Goal: Task Accomplishment & Management: Manage account settings

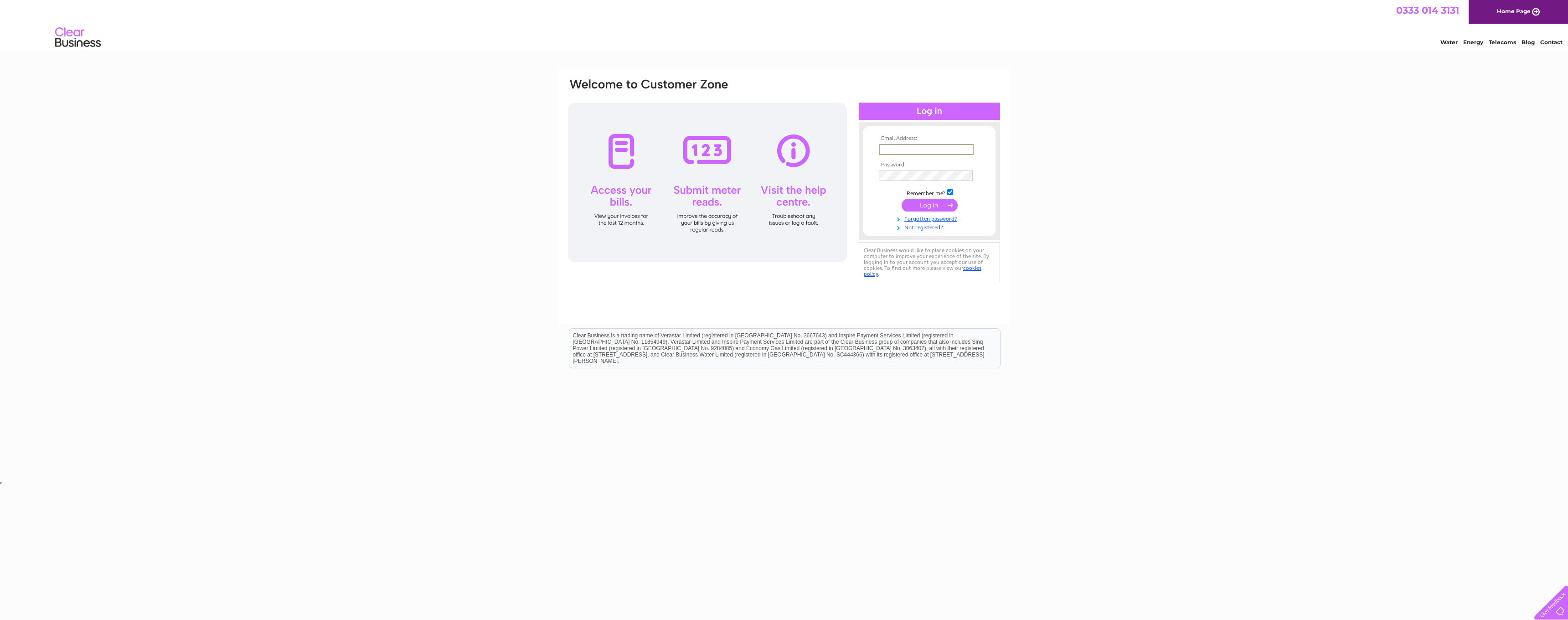
type input "info@challenge77.com"
click at [929, 202] on input "submit" at bounding box center [928, 205] width 56 height 13
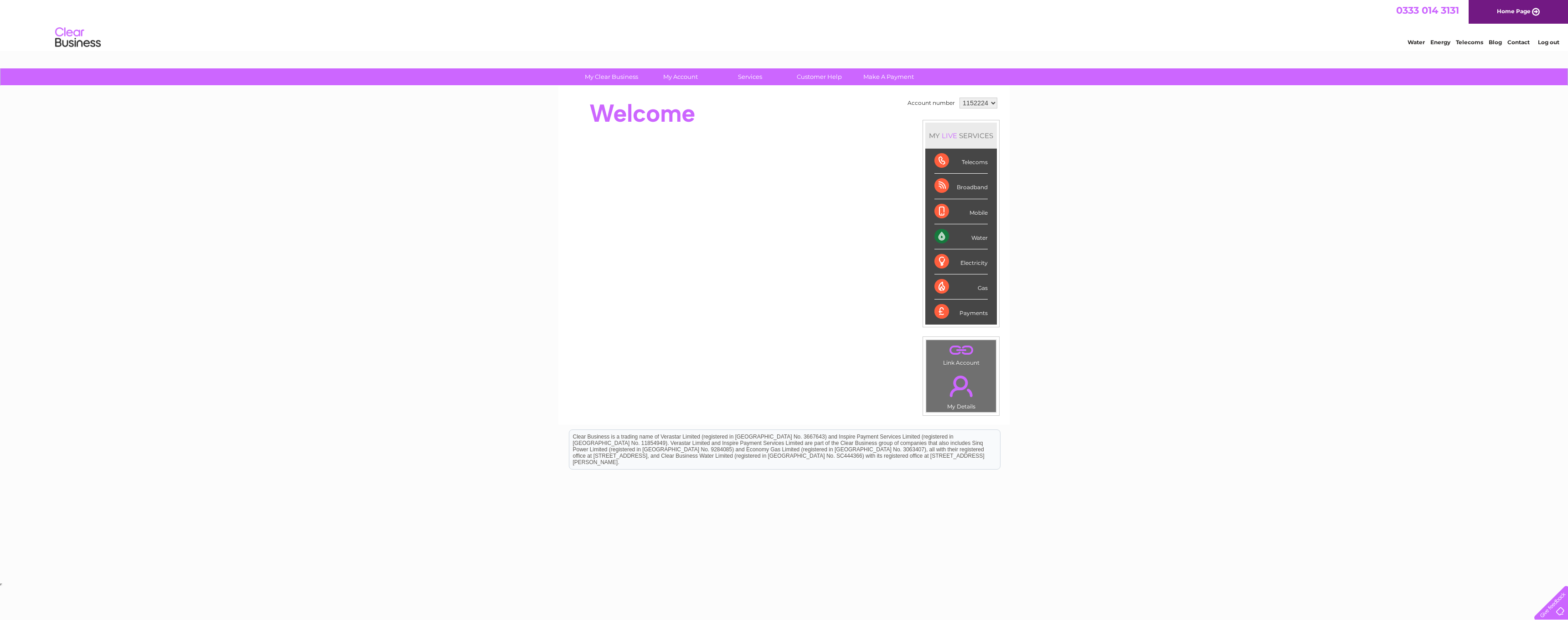
click at [965, 390] on link "." at bounding box center [960, 386] width 65 height 32
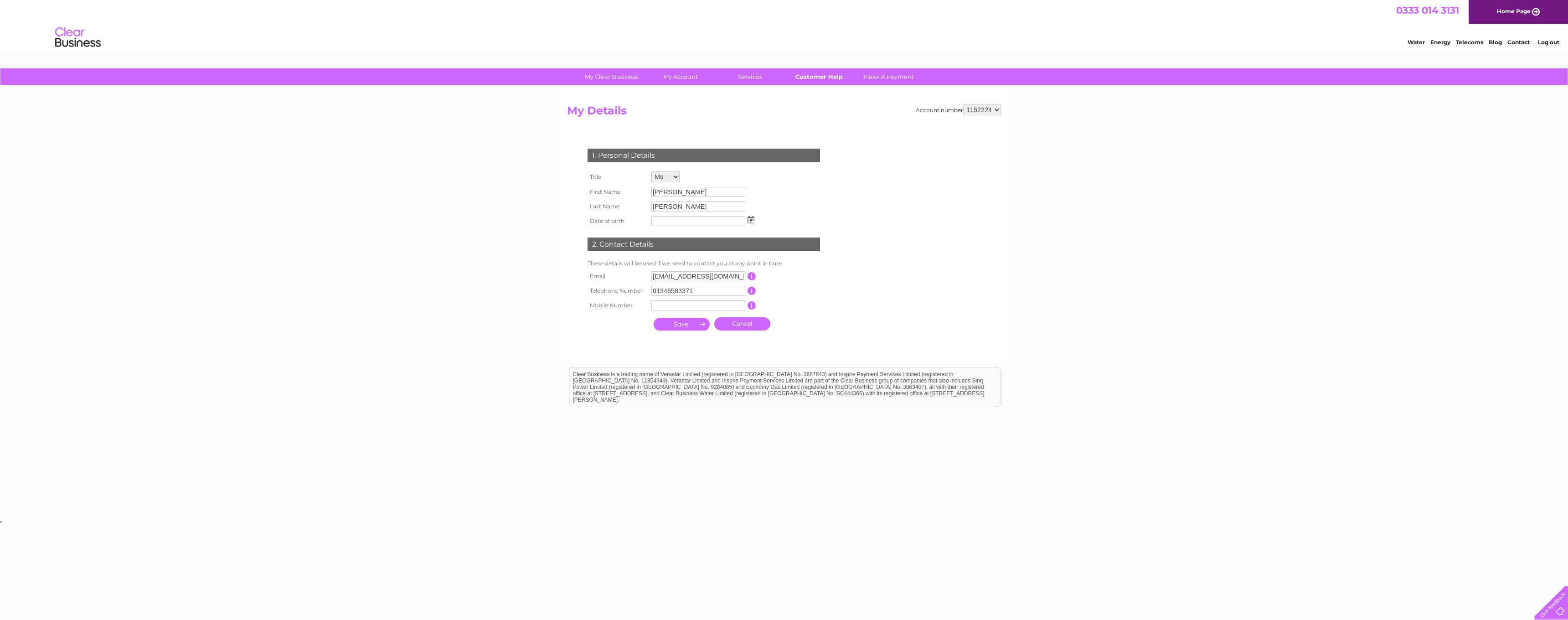
click at [797, 79] on link "Customer Help" at bounding box center [819, 77] width 75 height 16
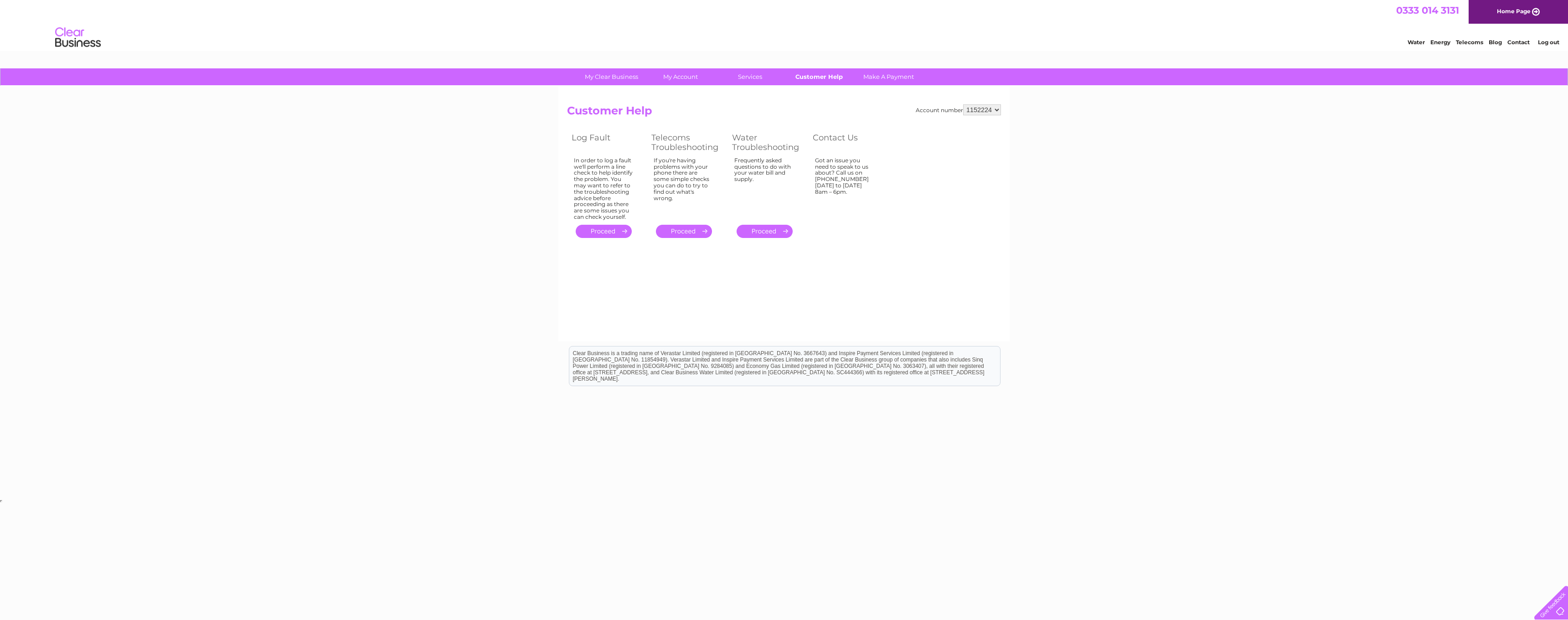
click at [823, 77] on link "Customer Help" at bounding box center [819, 77] width 75 height 16
click at [692, 132] on link "Moving Premises" at bounding box center [684, 133] width 75 height 18
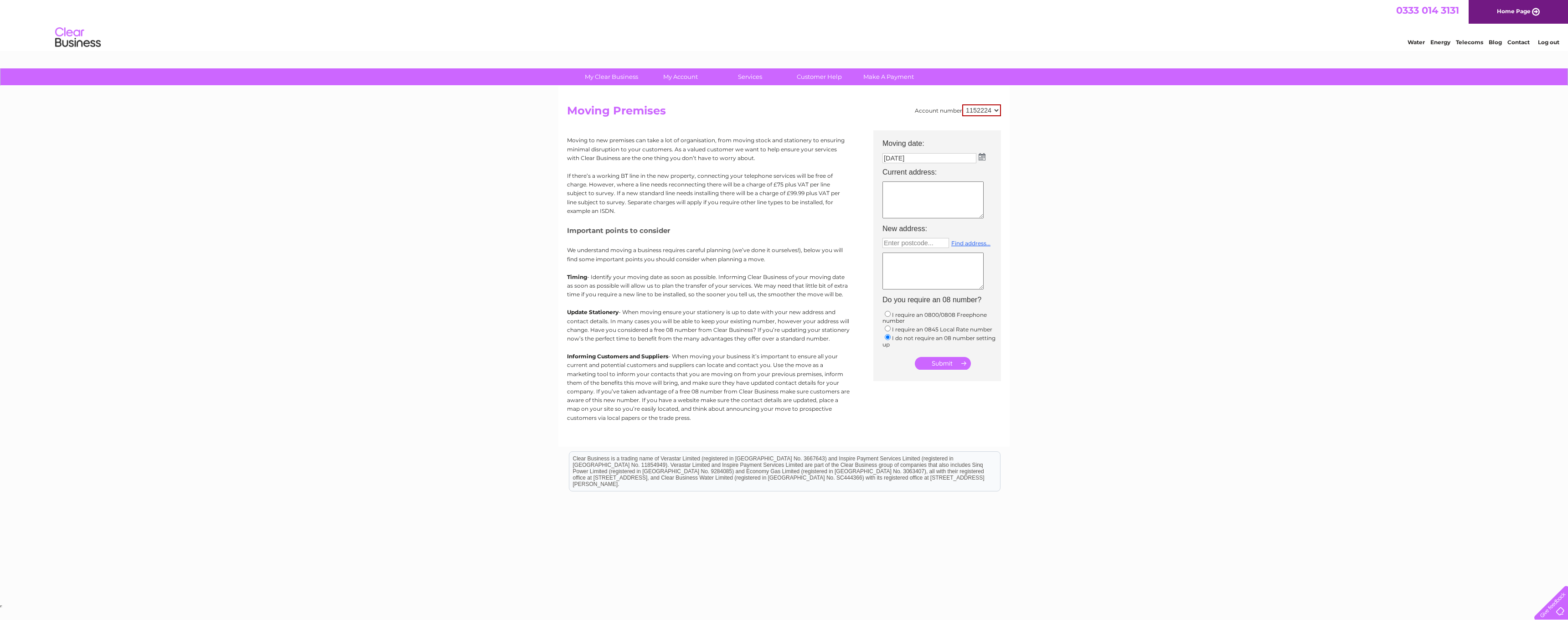
click at [981, 159] on img at bounding box center [981, 157] width 6 height 7
click at [891, 171] on div "Prev Next August 2025" at bounding box center [933, 171] width 100 height 14
click at [957, 205] on table "Su Mo Tu We Th Fr Sa 1 2 3 4 5 6 7 8 9 10 11 12 13 14 15 16 17 18 19 20 21 22 2…" at bounding box center [933, 213] width 100 height 70
click at [974, 197] on table "Su Mo Tu We Th Fr Sa 1 2 3 4 5 6 7 8 9 10 11 12 13 14 15 16 17 18 19 20 21 22 2…" at bounding box center [933, 213] width 100 height 70
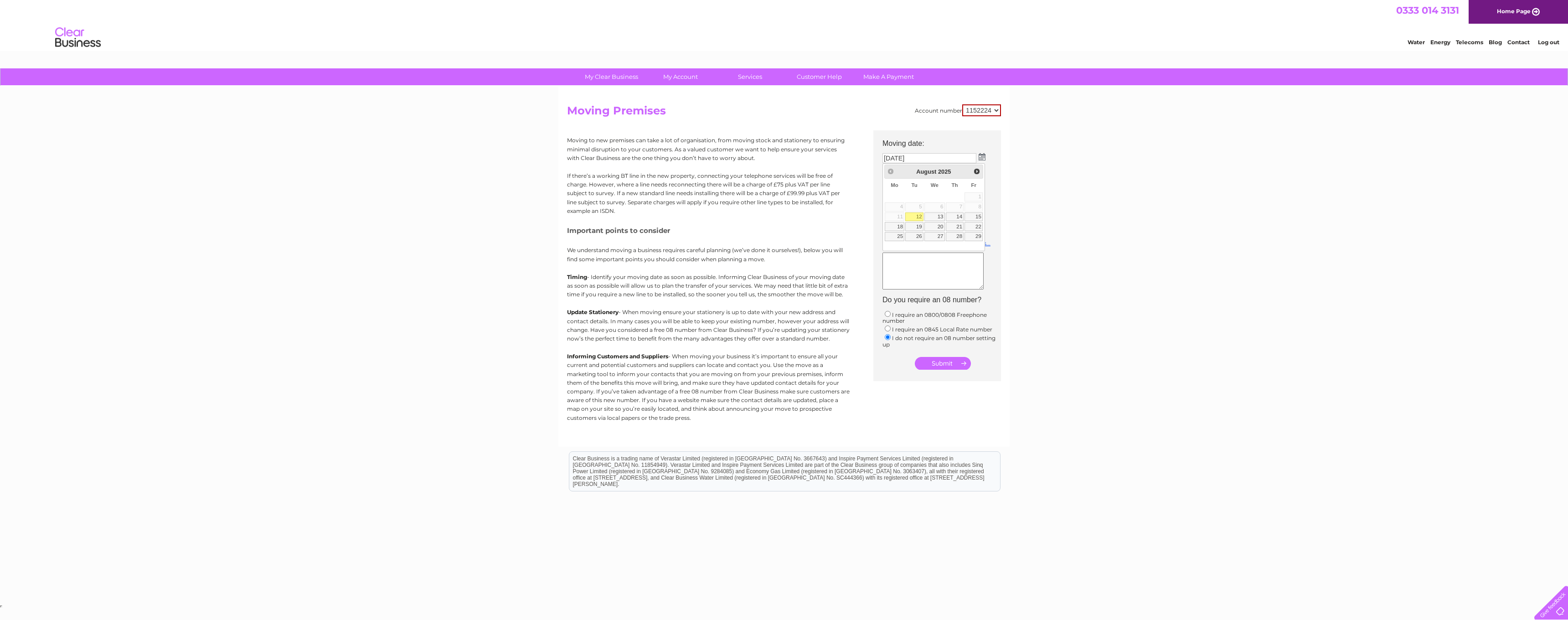
click at [974, 197] on table "Su Mo Tu We Th Fr Sa 1 2 3 4 5 6 7 8 9 10 11 12 13 14 15 16 17 18 19 20 21 22 2…" at bounding box center [933, 213] width 100 height 70
click at [910, 215] on link "12" at bounding box center [914, 217] width 18 height 9
click at [952, 188] on textarea at bounding box center [932, 199] width 101 height 37
type textarea "Lootingstone Rathen Fraserburgh Ab437fj"
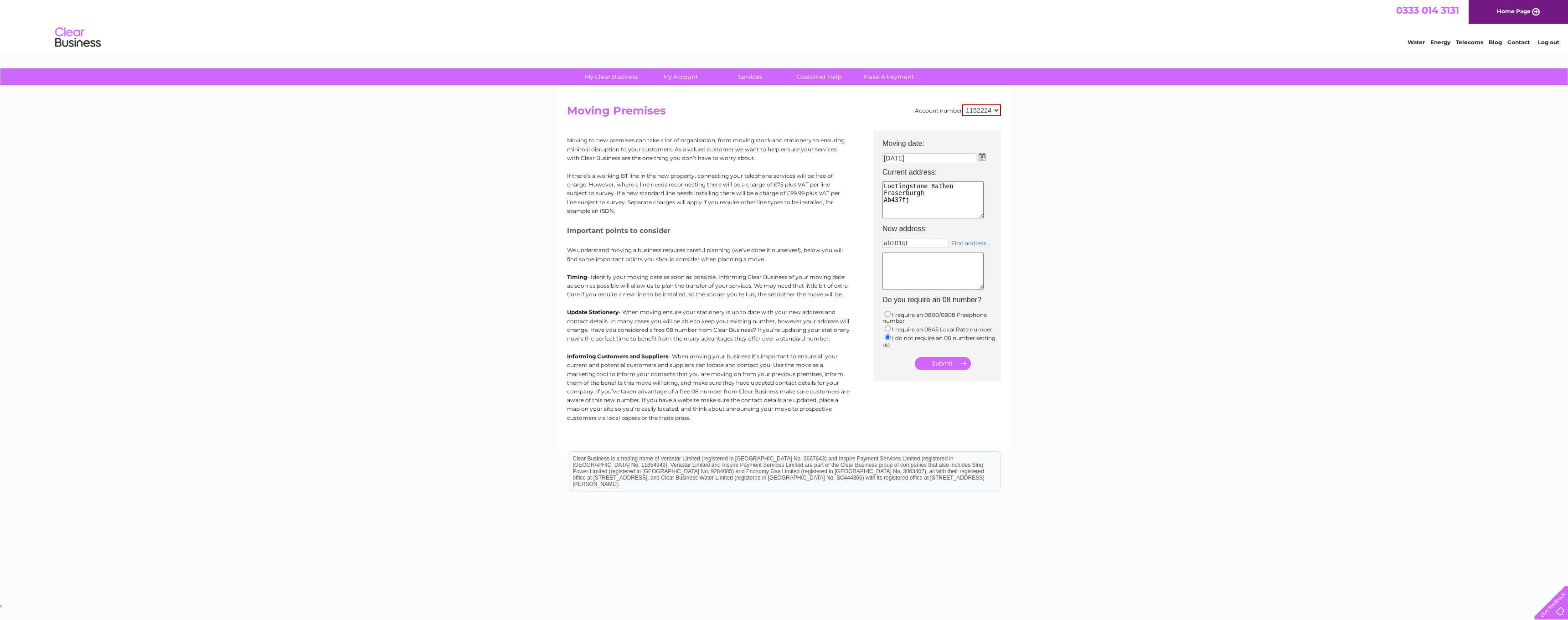
type input "ab101qt"
click at [969, 243] on link "Find address..." at bounding box center [970, 242] width 39 height 6
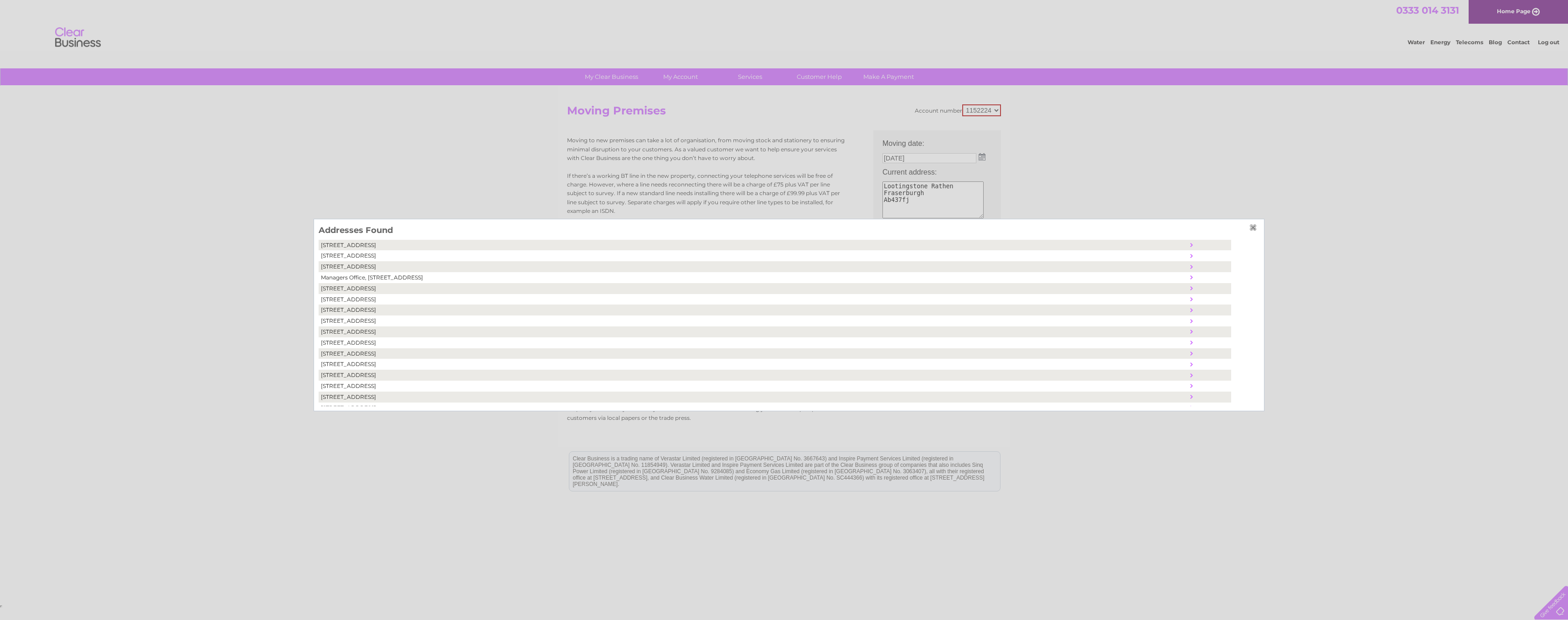
click at [352, 358] on td "156, Union Street, Aberdeen, United Kingdom, AB10 1QT" at bounding box center [753, 364] width 869 height 11
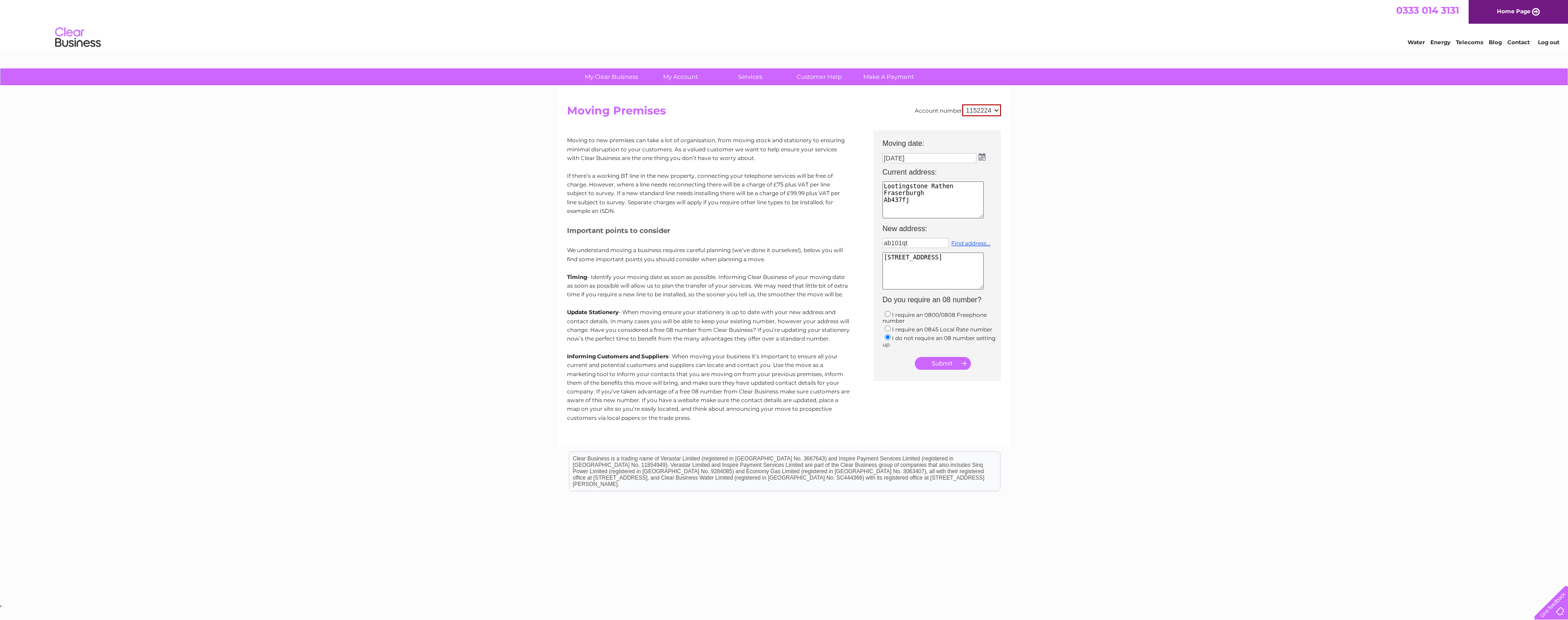
click at [920, 262] on textarea "156 Union Street Aberdeen United Kingdom AB10 1QT" at bounding box center [932, 271] width 101 height 37
click at [885, 259] on textarea "156 Union Street Aberdeen United Kingdom AB10 1QT" at bounding box center [932, 271] width 101 height 37
click at [936, 258] on textarea "156 Union Street Aberdeen United Kingdom AB10 1QT" at bounding box center [932, 271] width 101 height 37
type textarea "Our Union Street 156 Union Street Aberdeen United Kingdom AB10 1QT"
click at [943, 359] on input "submit" at bounding box center [942, 363] width 56 height 13
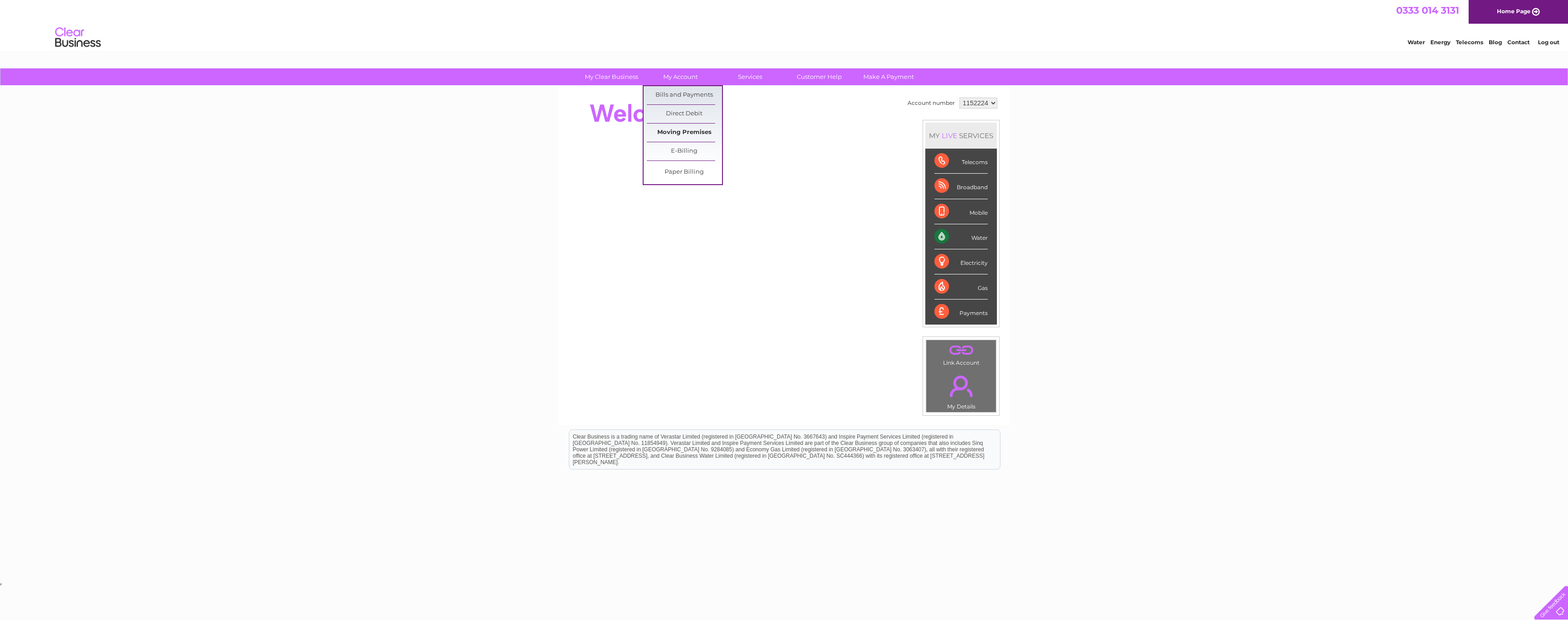
click at [694, 128] on link "Moving Premises" at bounding box center [684, 133] width 75 height 18
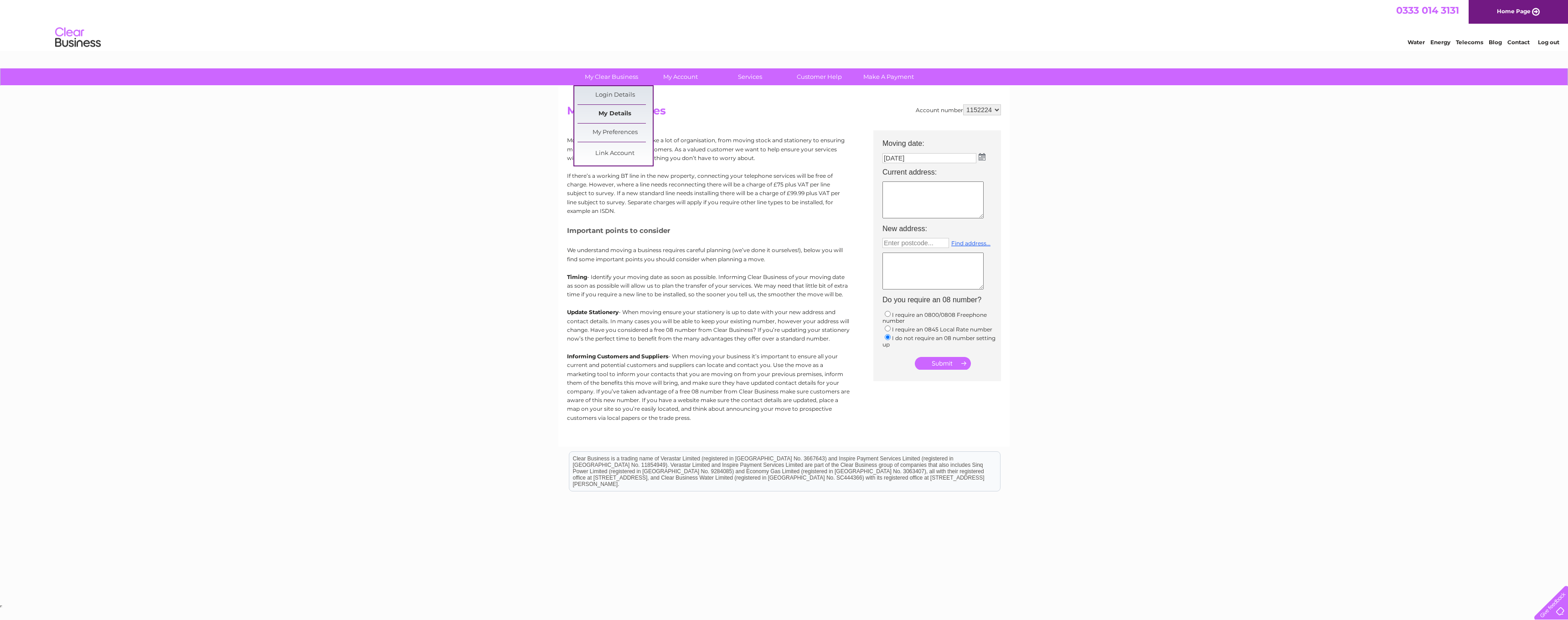
click at [620, 110] on link "My Details" at bounding box center [615, 114] width 75 height 18
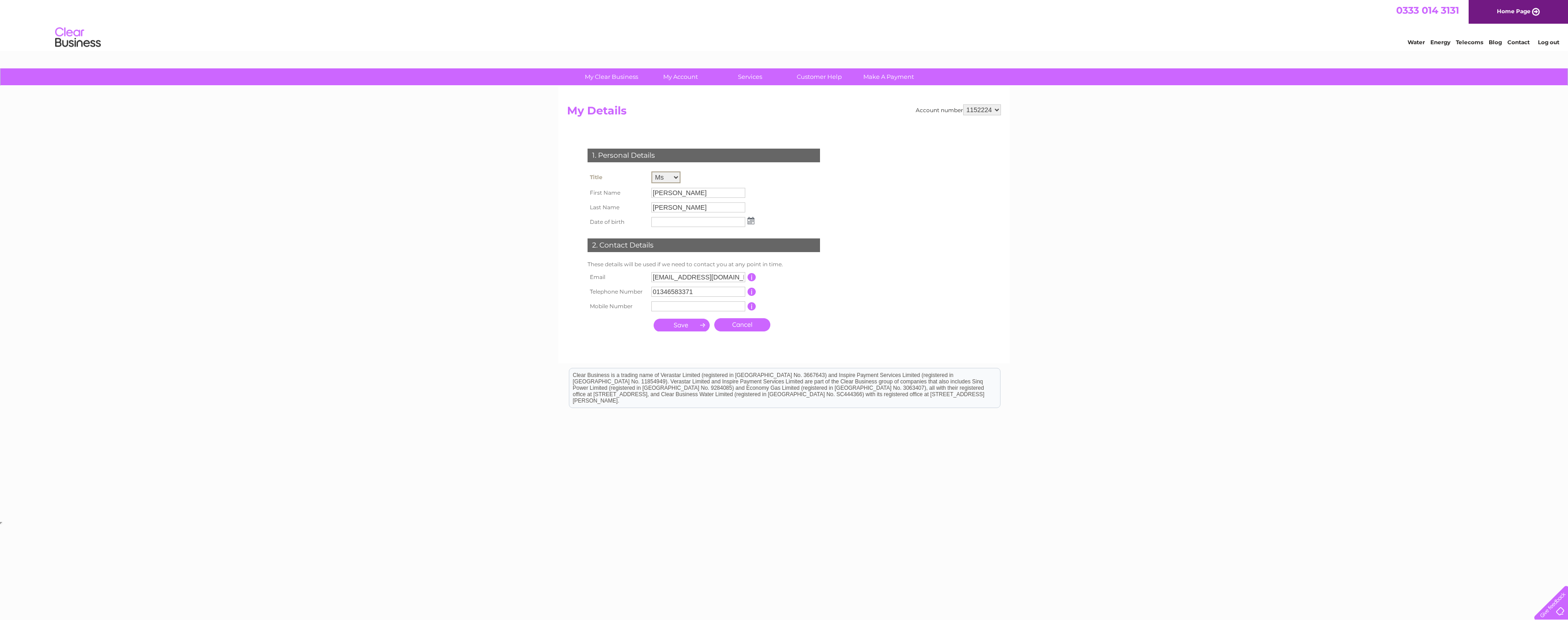
select select "Mr"
click at [684, 191] on input "[PERSON_NAME]" at bounding box center [699, 192] width 95 height 11
click at [686, 190] on input "[PERSON_NAME]" at bounding box center [699, 192] width 95 height 11
click at [717, 191] on input "[PERSON_NAME]" at bounding box center [699, 192] width 95 height 11
click at [830, 78] on link "Customer Help" at bounding box center [819, 77] width 75 height 16
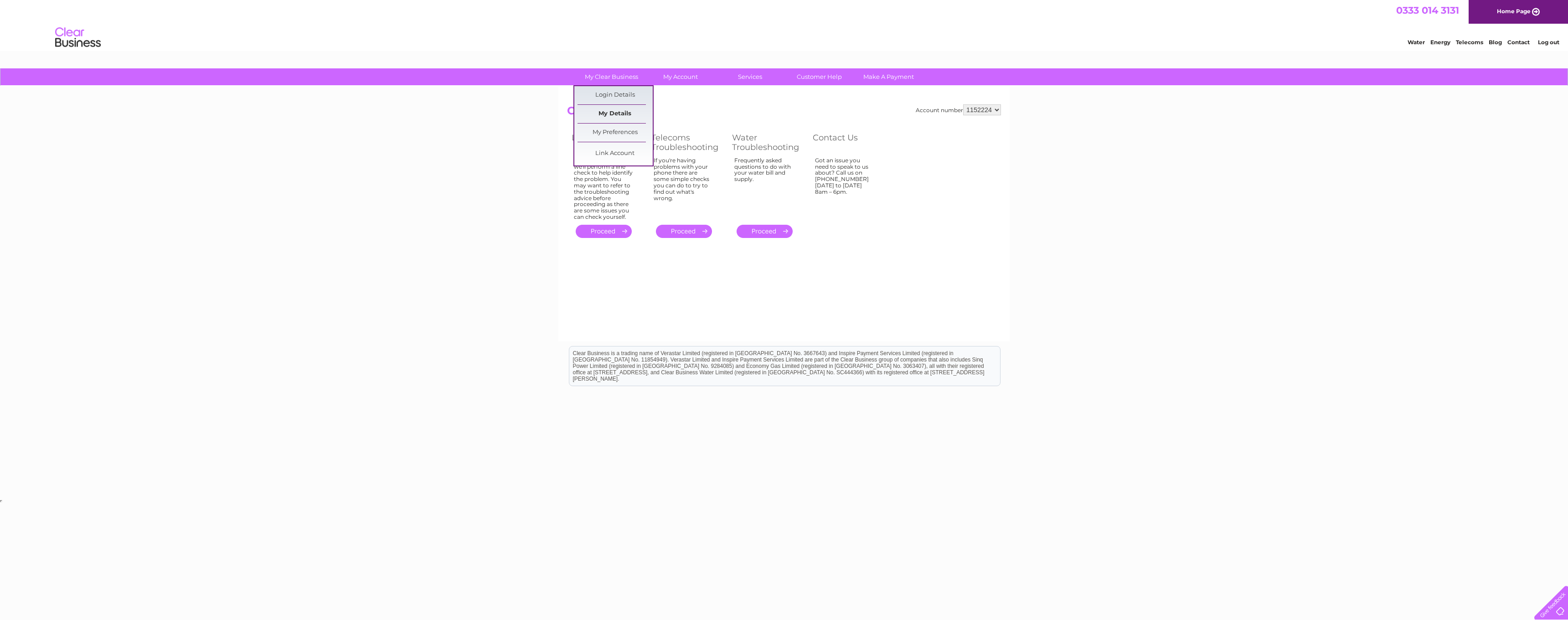
click at [621, 112] on link "My Details" at bounding box center [615, 114] width 75 height 18
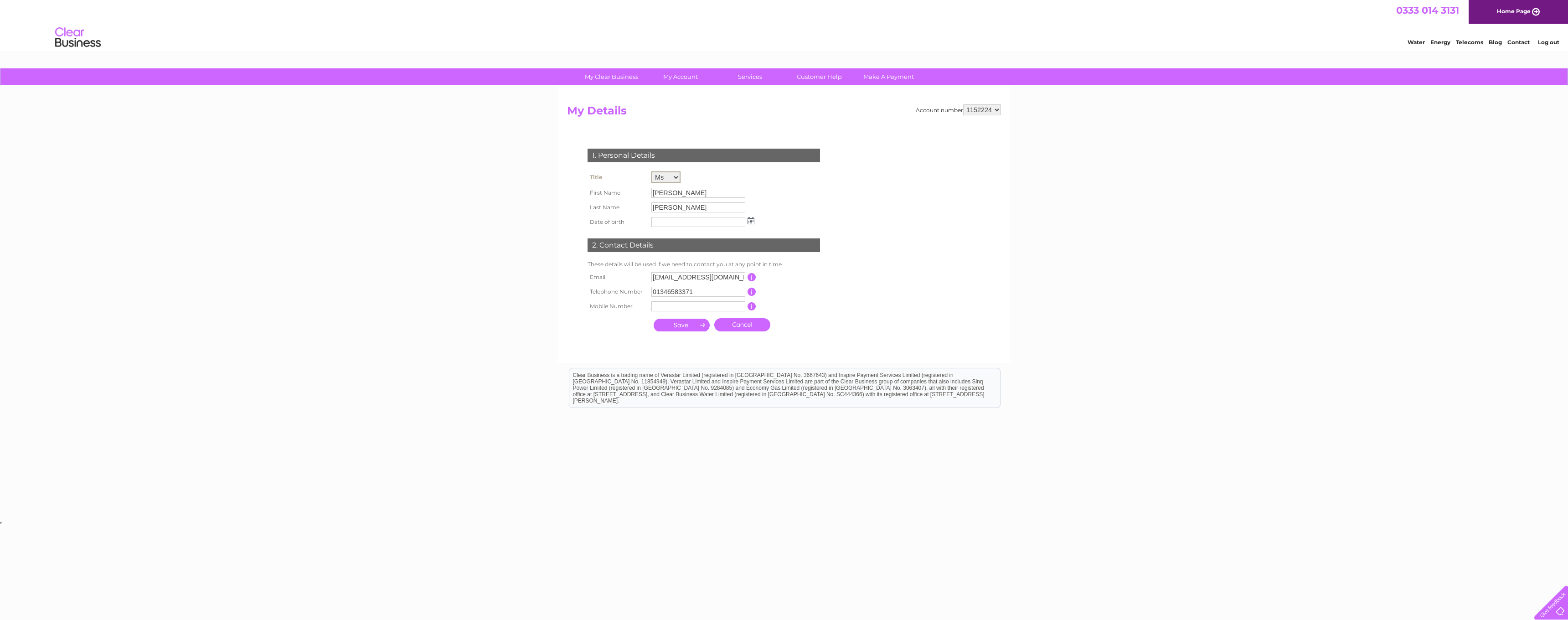
select select "Mr"
click at [687, 190] on input "[PERSON_NAME]" at bounding box center [698, 192] width 94 height 10
click at [685, 190] on input "[PERSON_NAME]" at bounding box center [699, 192] width 95 height 11
click at [688, 195] on input "[PERSON_NAME]" at bounding box center [699, 192] width 95 height 11
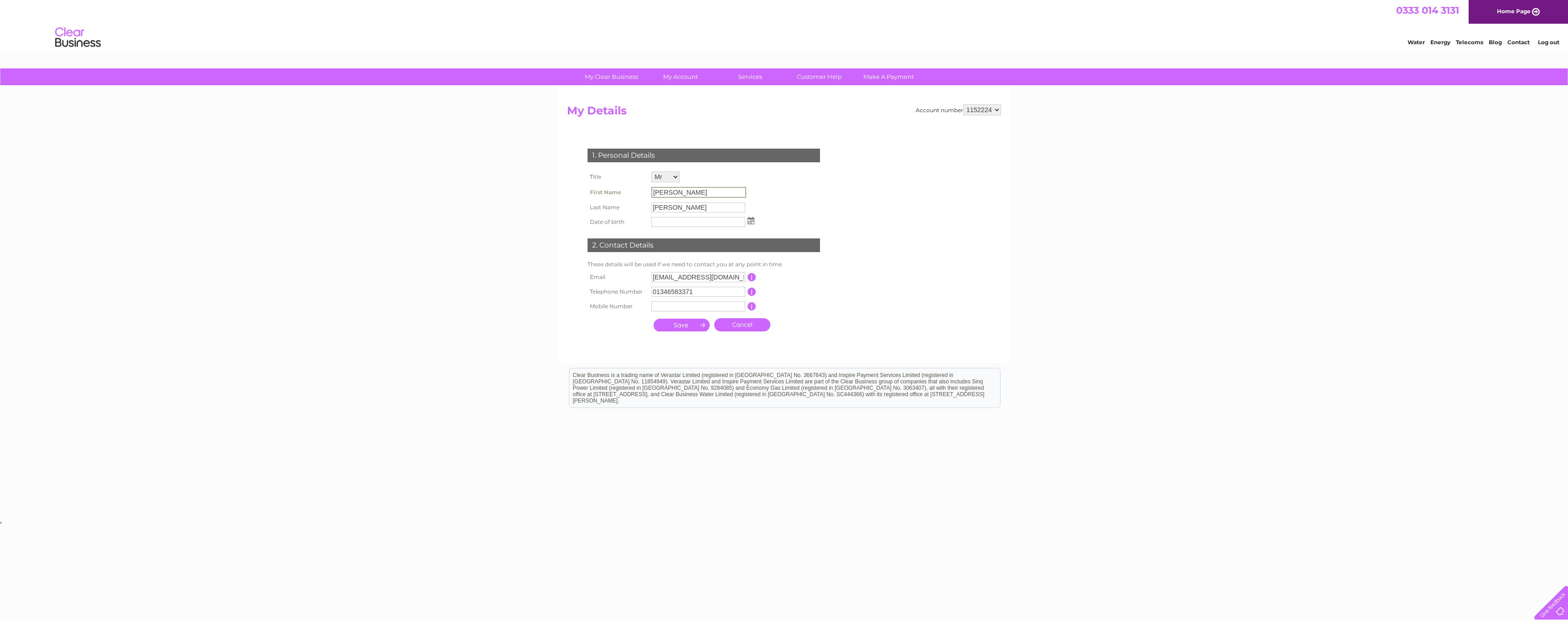
click at [687, 191] on input "[PERSON_NAME]" at bounding box center [699, 192] width 95 height 11
click at [680, 192] on input "[PERSON_NAME]" at bounding box center [699, 192] width 95 height 11
click at [679, 192] on input "[PERSON_NAME]" at bounding box center [699, 192] width 95 height 11
click at [830, 80] on link "Customer Help" at bounding box center [819, 77] width 75 height 16
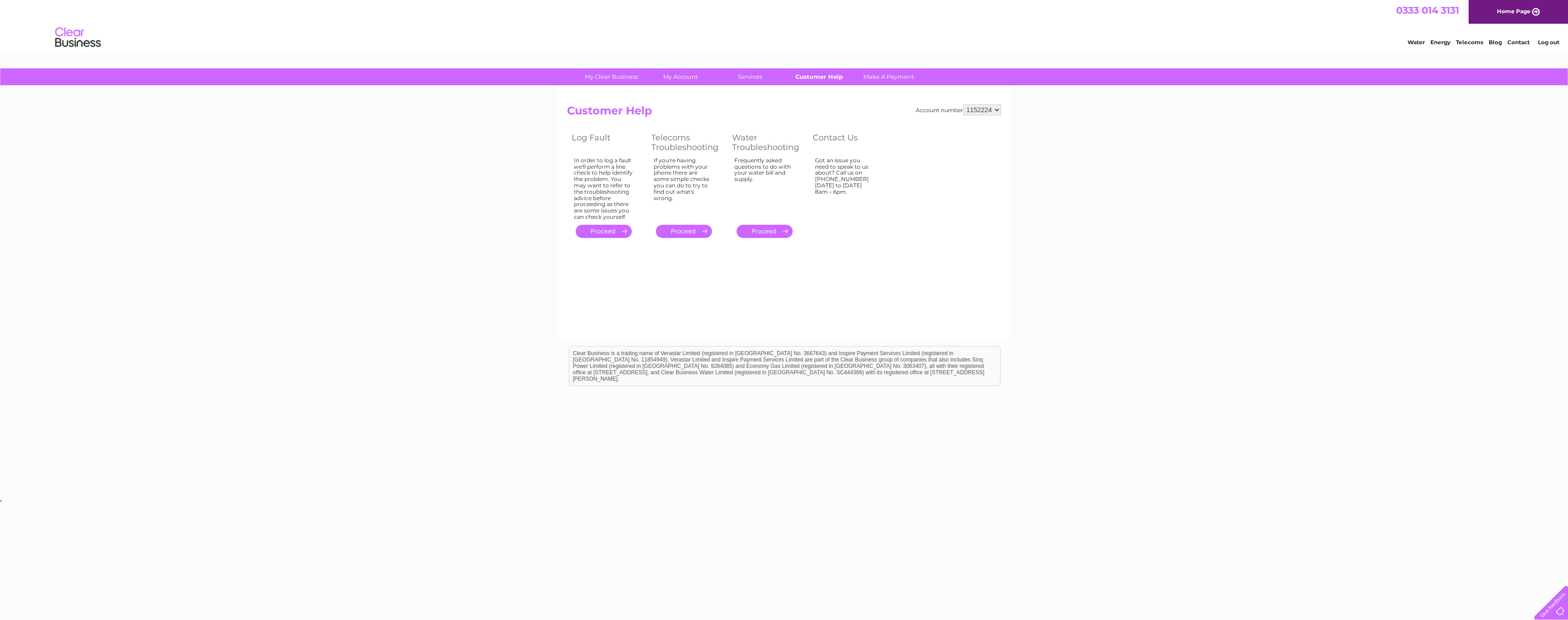
click at [837, 78] on link "Customer Help" at bounding box center [819, 77] width 75 height 16
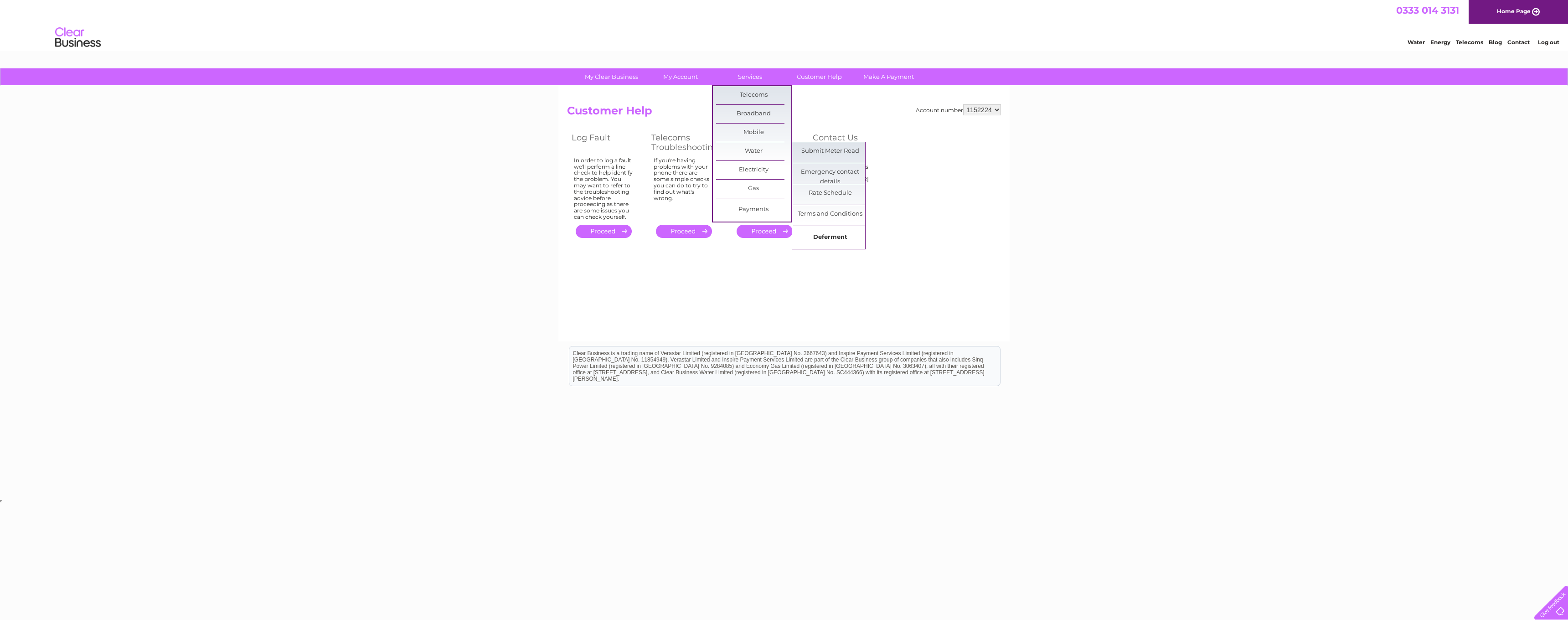
click at [834, 236] on link "Deferment" at bounding box center [830, 238] width 75 height 18
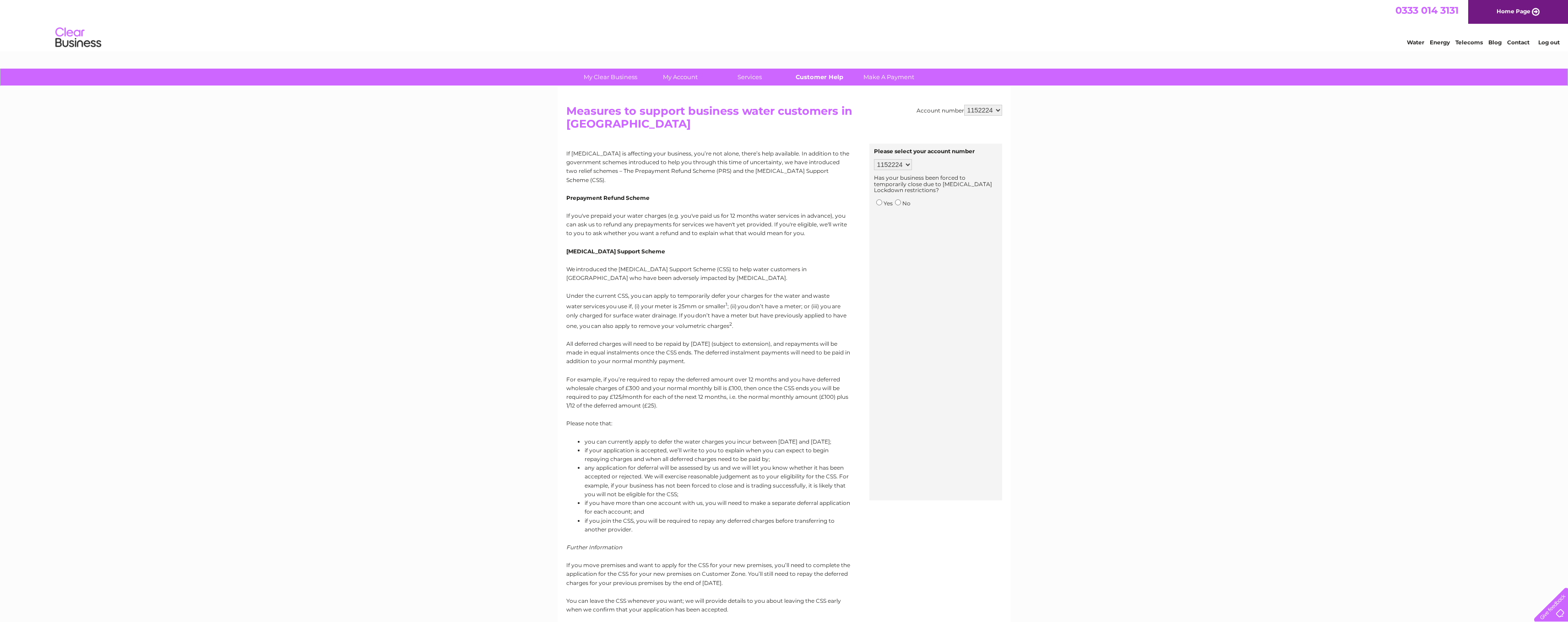
click at [824, 77] on link "Customer Help" at bounding box center [819, 77] width 75 height 17
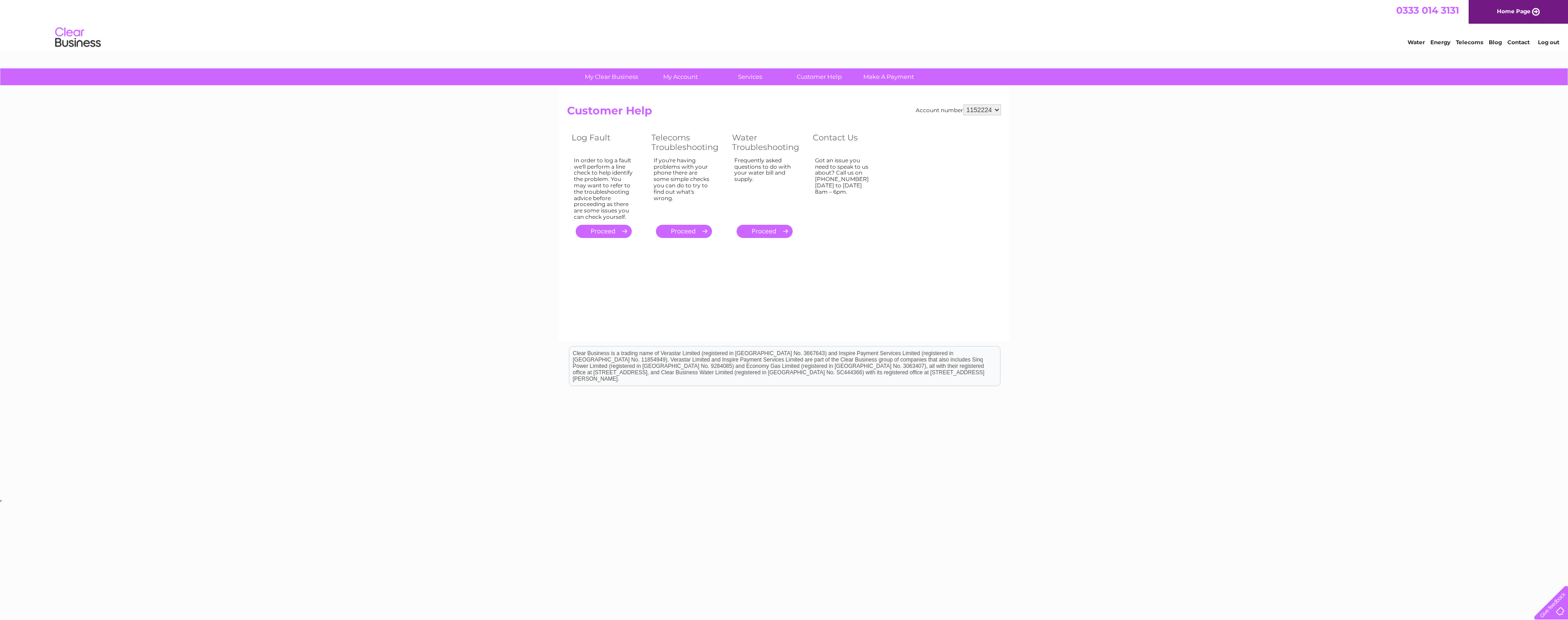
click at [771, 230] on link "." at bounding box center [764, 231] width 56 height 13
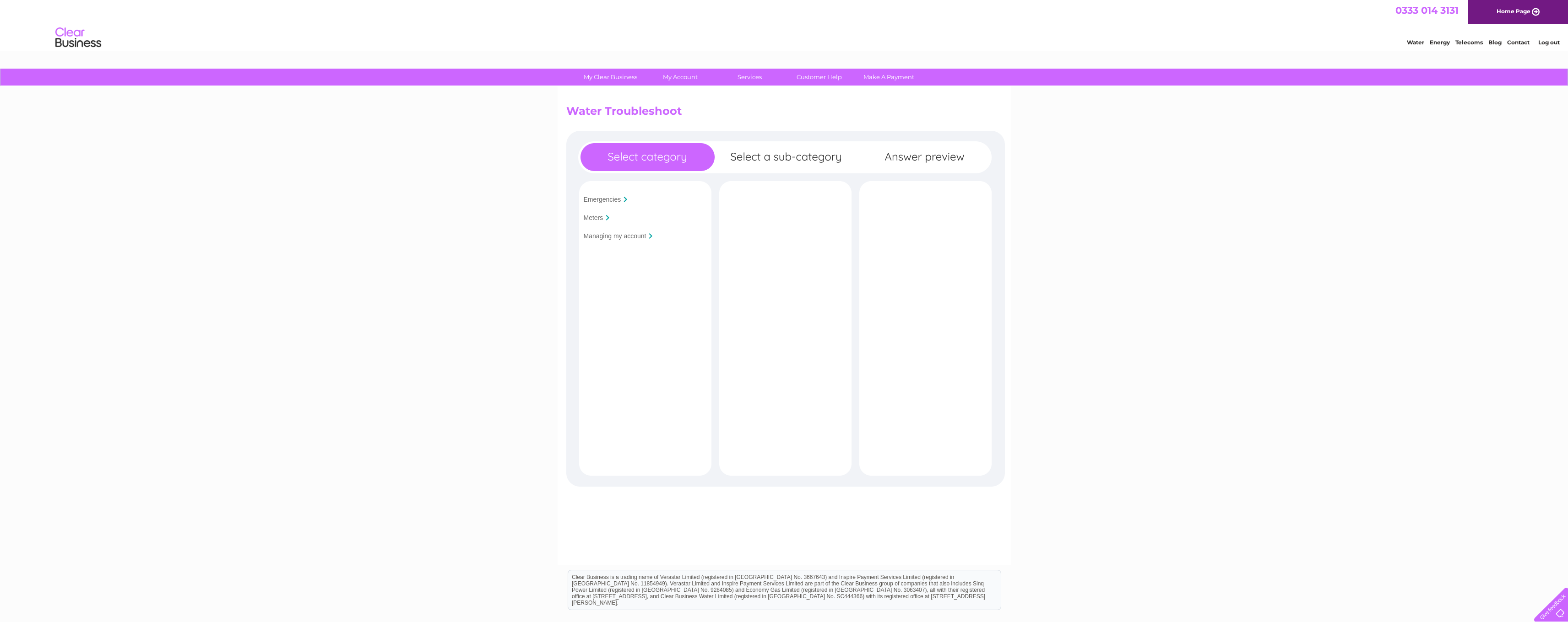
click at [643, 239] on input "Managing my account" at bounding box center [615, 236] width 62 height 7
